Goal: Find specific page/section: Find specific page/section

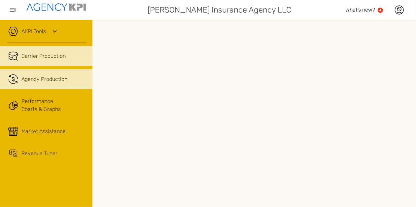
click at [49, 83] on span "Agency Production" at bounding box center [44, 79] width 46 height 8
click at [34, 59] on span "Carrier Production" at bounding box center [43, 56] width 44 height 8
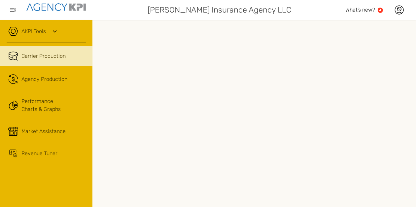
click at [36, 30] on link "AKPI Tools" at bounding box center [33, 31] width 24 height 8
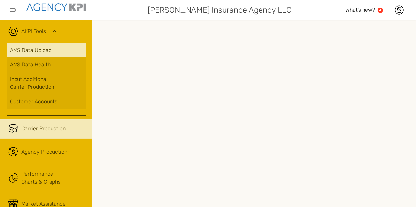
click at [35, 50] on link "AMS Data Upload" at bounding box center [46, 50] width 79 height 15
